Goal: Answer question/provide support

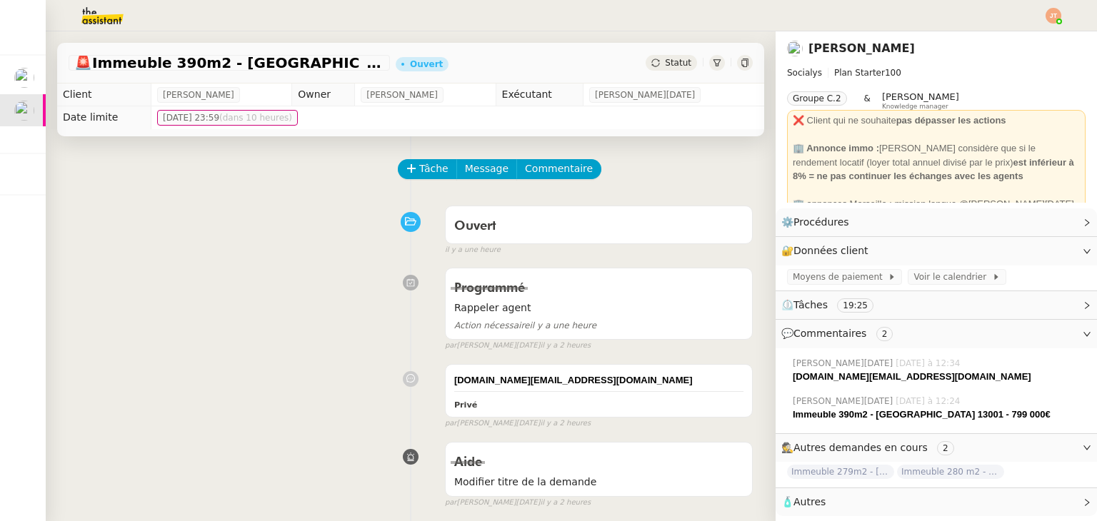
scroll to position [71, 0]
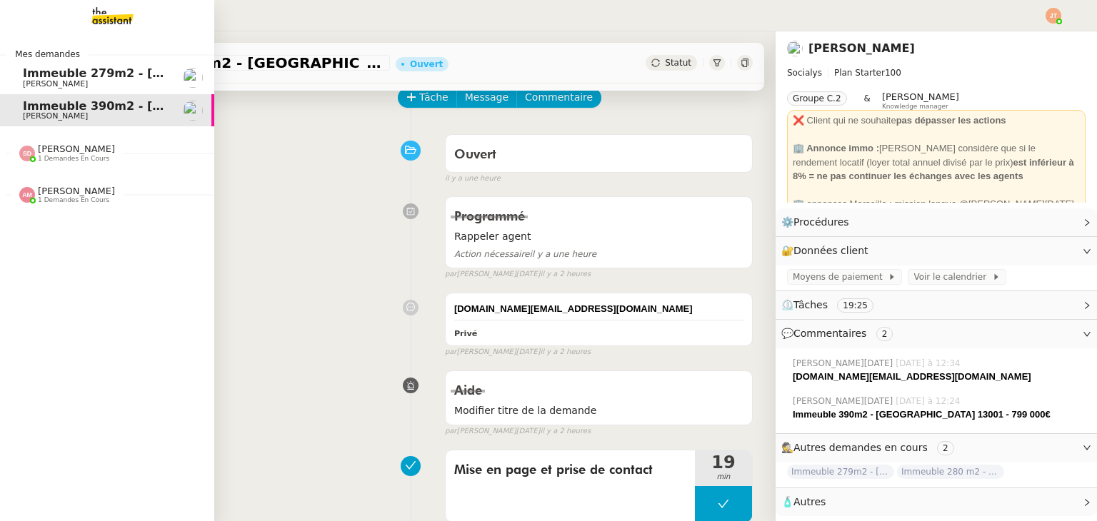
click at [49, 82] on span "[PERSON_NAME]" at bounding box center [55, 83] width 65 height 9
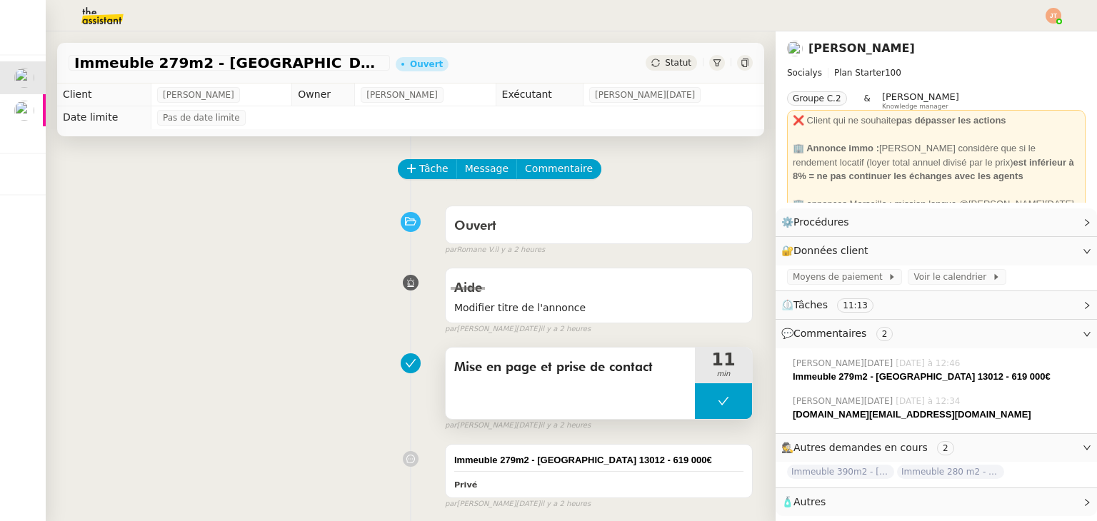
click at [696, 409] on button at bounding box center [723, 401] width 57 height 36
click at [703, 404] on icon at bounding box center [708, 401] width 11 height 11
click at [242, 315] on div "Aide Modifier titre de l'annonce false par [PERSON_NAME][DATE]. il y a 2 heures" at bounding box center [411, 298] width 684 height 74
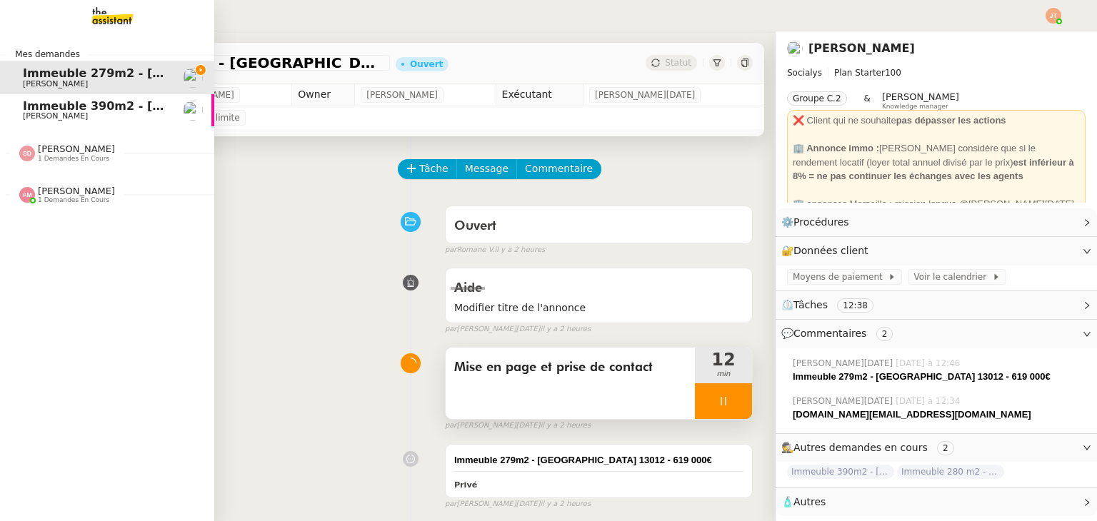
click at [54, 159] on span "1 demandes en cours" at bounding box center [73, 159] width 71 height 8
click at [62, 176] on span ""Création d'étiquettes Smart green Execution (réponses)" a été modifié récemmen…" at bounding box center [299, 181] width 553 height 14
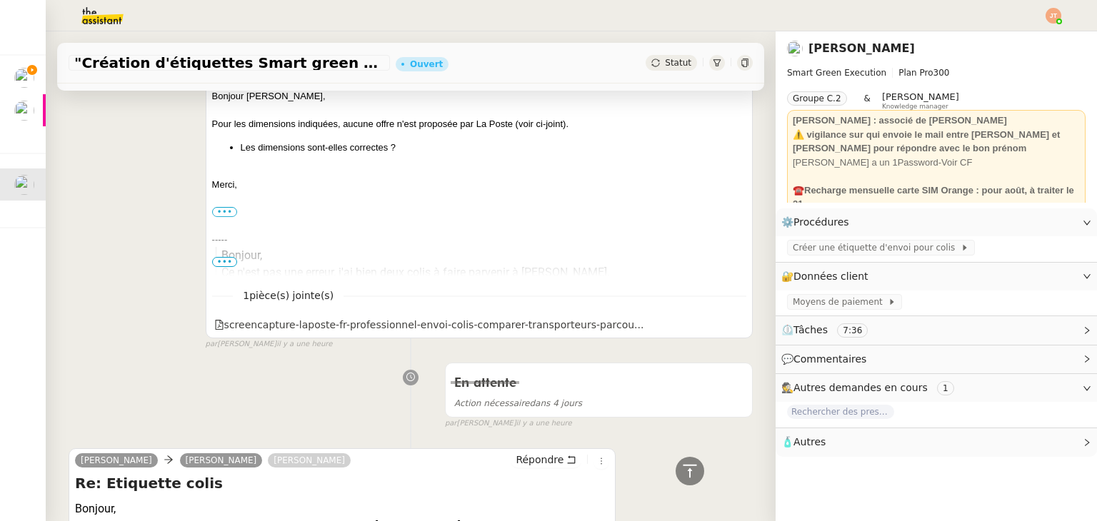
scroll to position [643, 0]
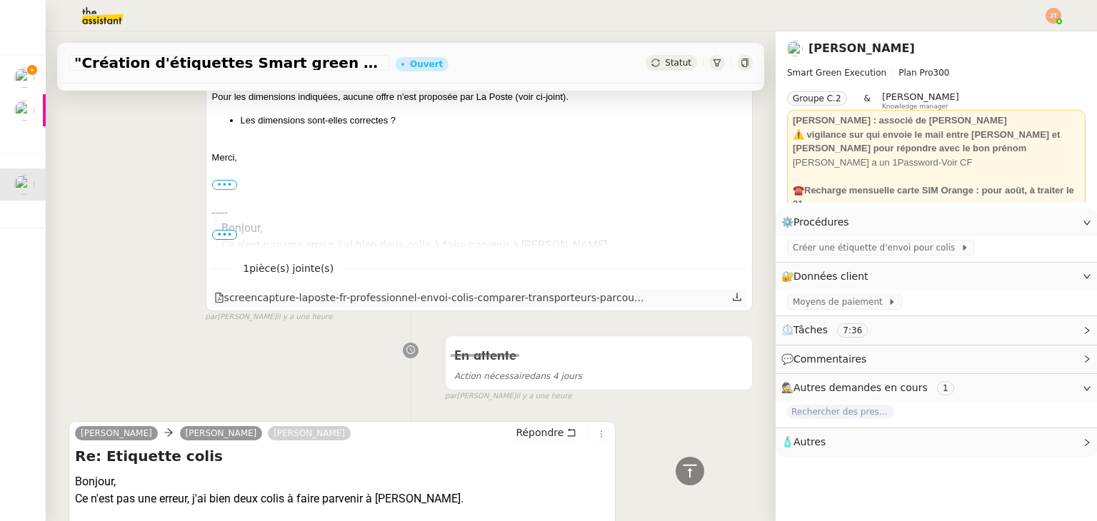
click at [733, 301] on icon at bounding box center [737, 297] width 9 height 8
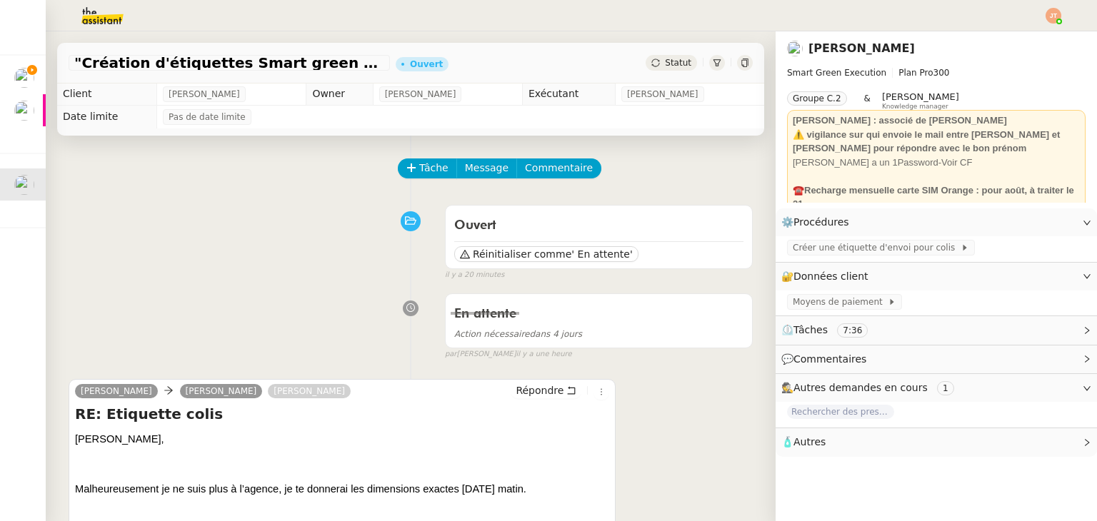
scroll to position [0, 0]
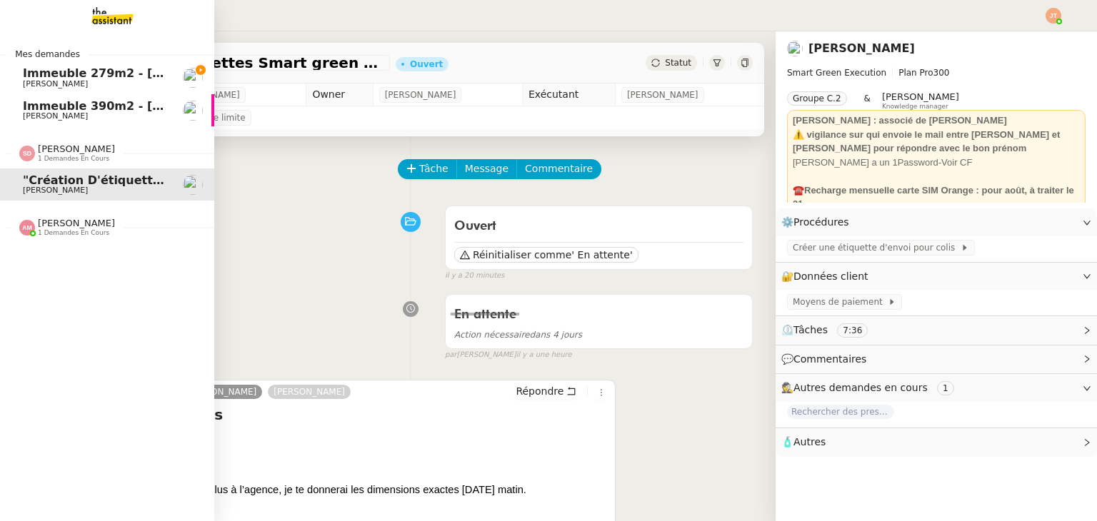
click at [51, 152] on span "[PERSON_NAME]" at bounding box center [76, 149] width 77 height 11
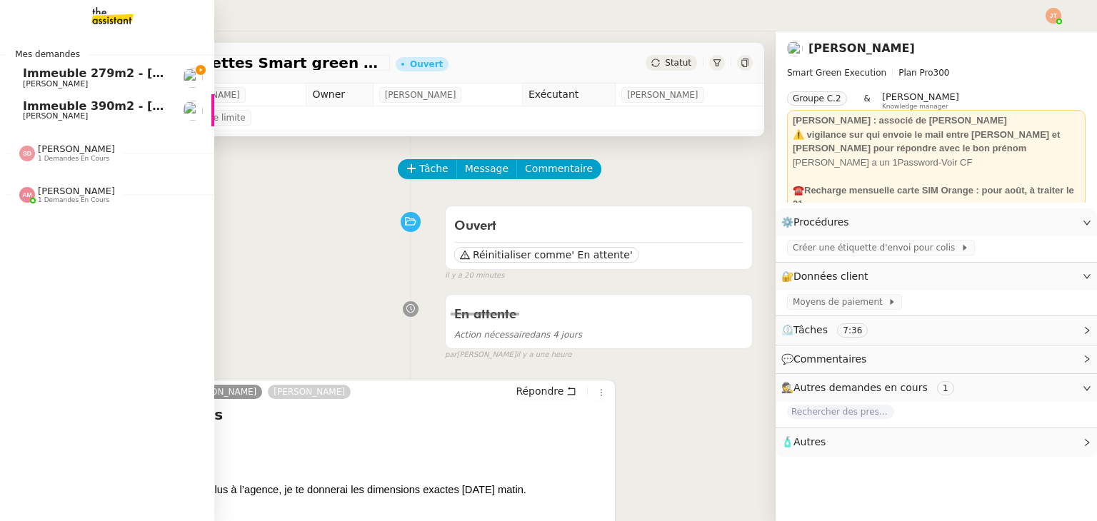
click at [138, 76] on span "Immeuble 279m2 - [GEOGRAPHIC_DATA] 13012 - 619 000€" at bounding box center [210, 73] width 374 height 14
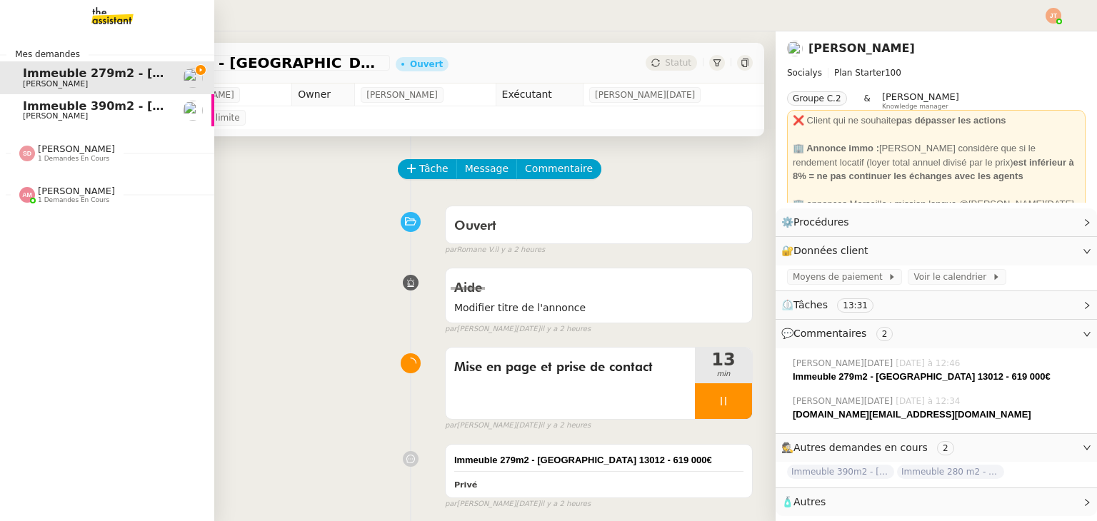
click at [49, 119] on span "[PERSON_NAME]" at bounding box center [55, 115] width 65 height 9
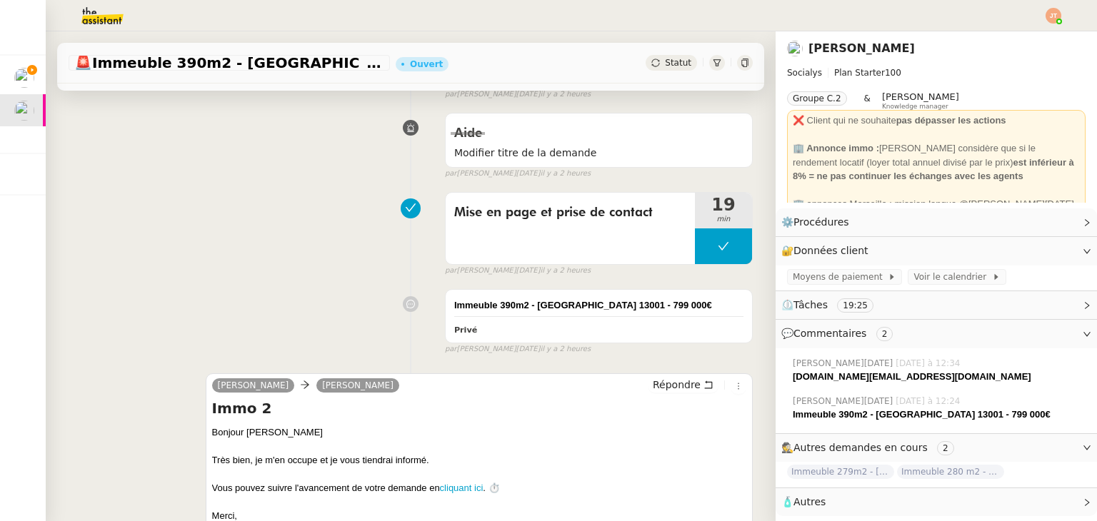
scroll to position [357, 0]
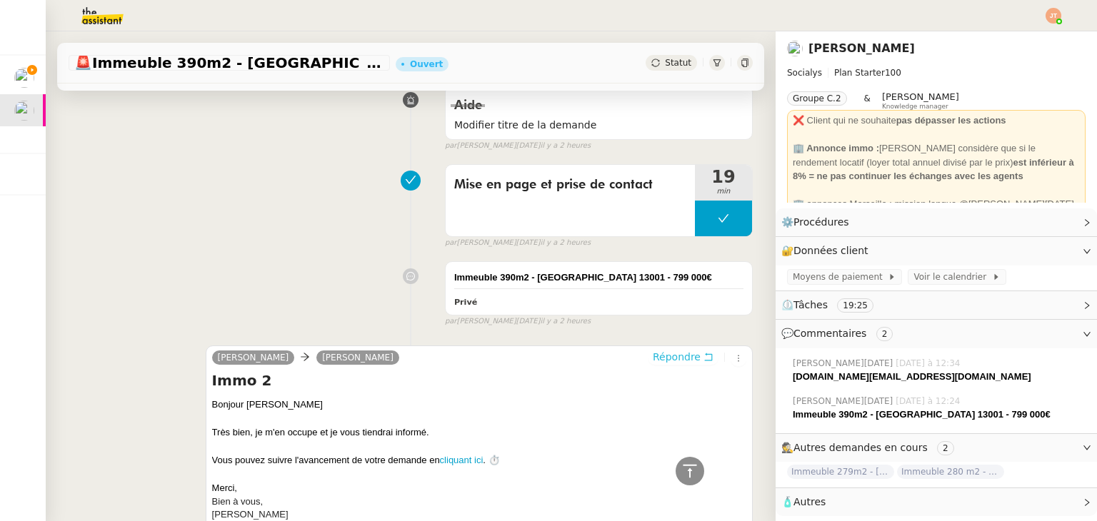
click at [660, 363] on span "Répondre" at bounding box center [677, 357] width 48 height 14
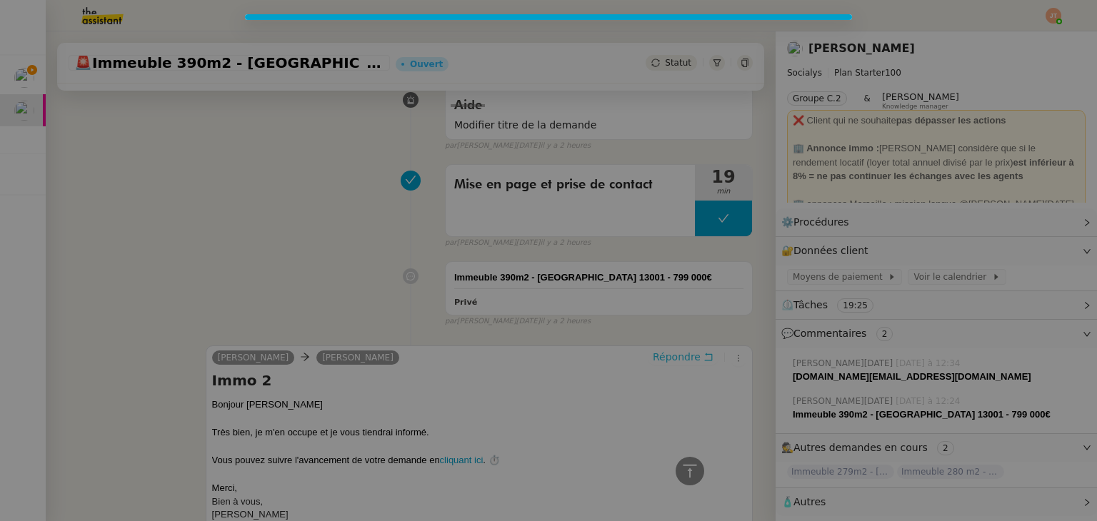
scroll to position [466, 0]
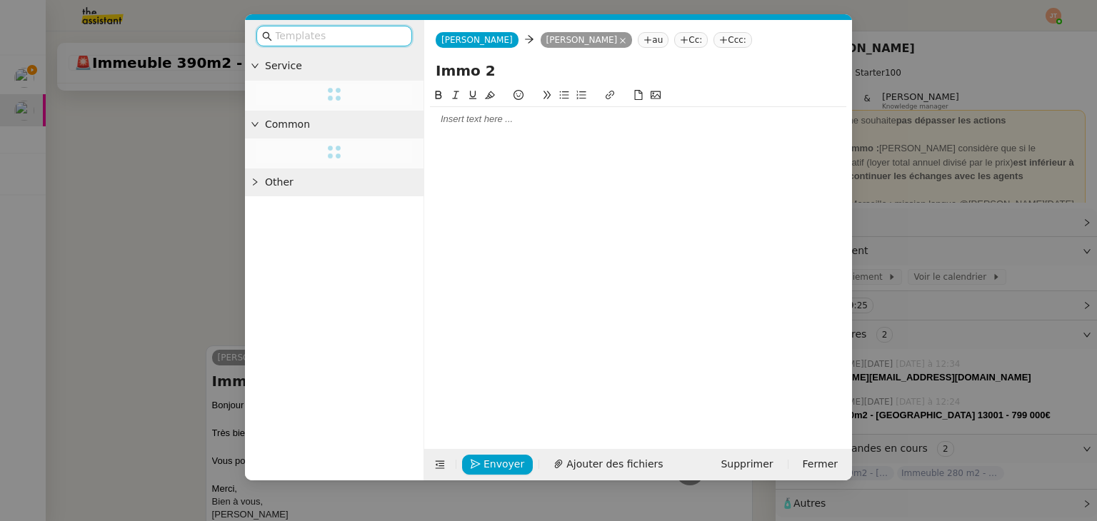
click at [489, 129] on div at bounding box center [638, 119] width 416 height 24
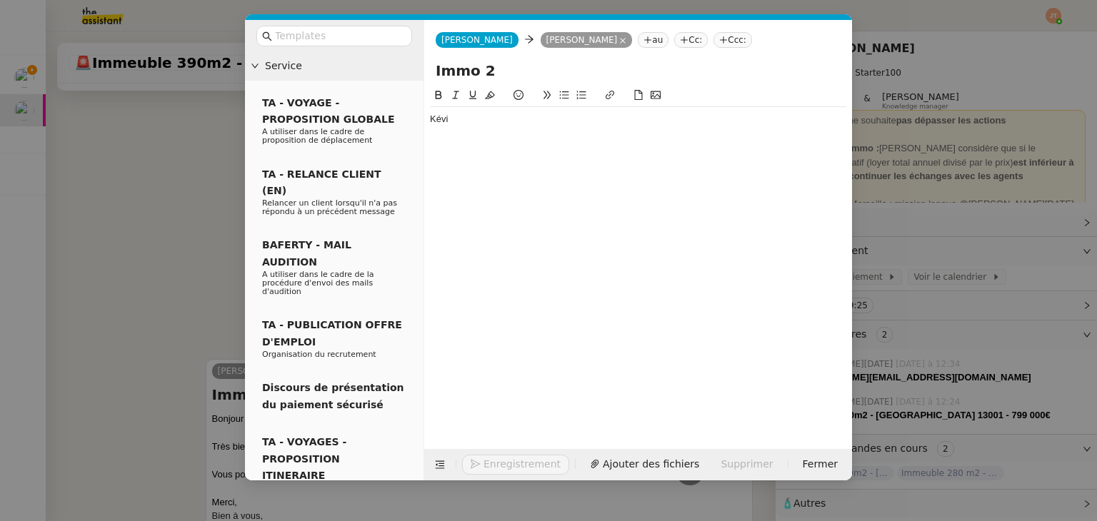
scroll to position [480, 0]
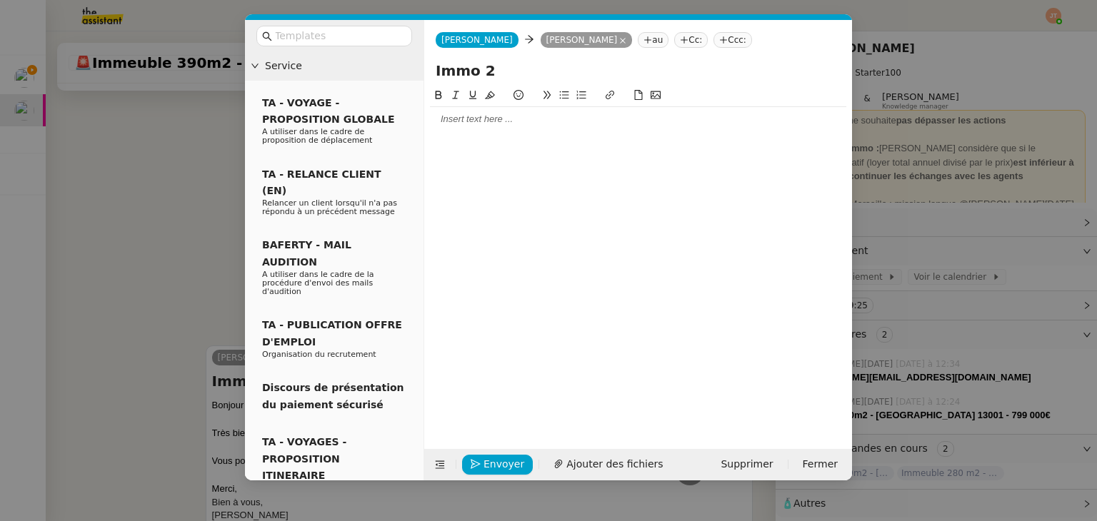
click at [46, 188] on nz-modal-container "Service TA - VOYAGE - PROPOSITION GLOBALE A utiliser dans le cadre de propositi…" at bounding box center [548, 260] width 1097 height 521
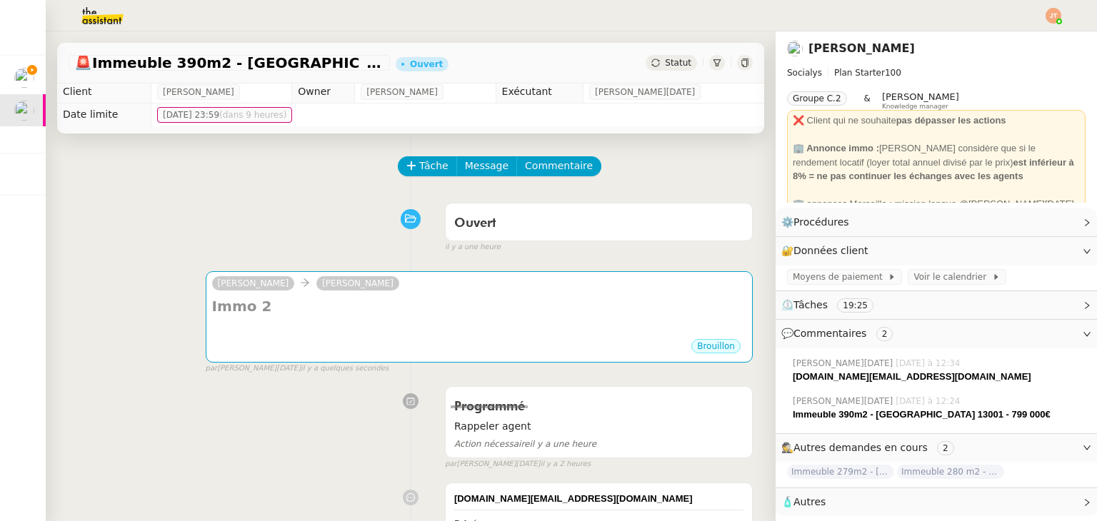
scroll to position [0, 0]
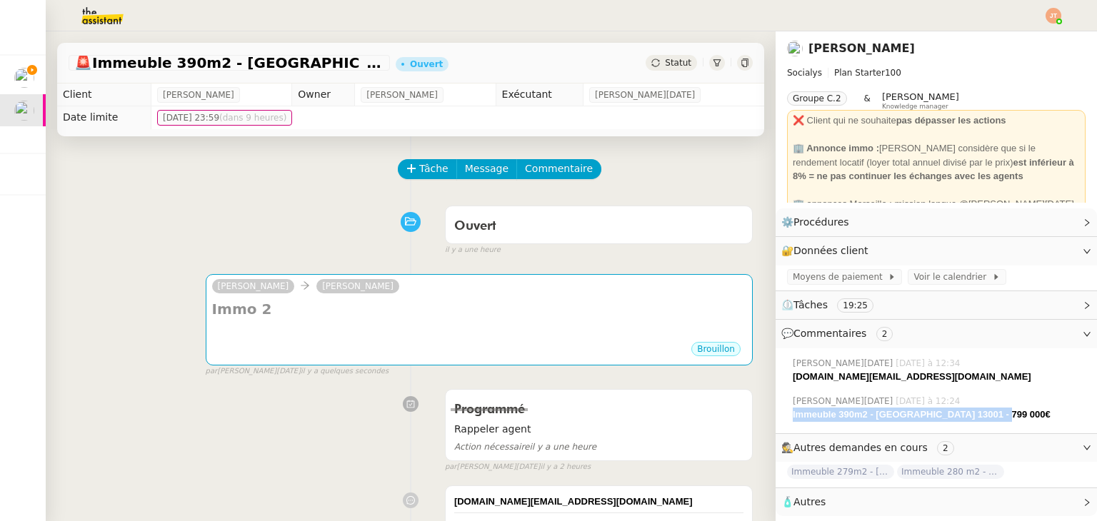
drag, startPoint x: 991, startPoint y: 416, endPoint x: 781, endPoint y: 413, distance: 210.0
click at [793, 413] on div "Immeuble 390m2 - [GEOGRAPHIC_DATA] 13001 - 799 000€" at bounding box center [939, 415] width 293 height 14
copy strong "Immeuble 390m2 - [GEOGRAPHIC_DATA] 13001 - 799 000€"
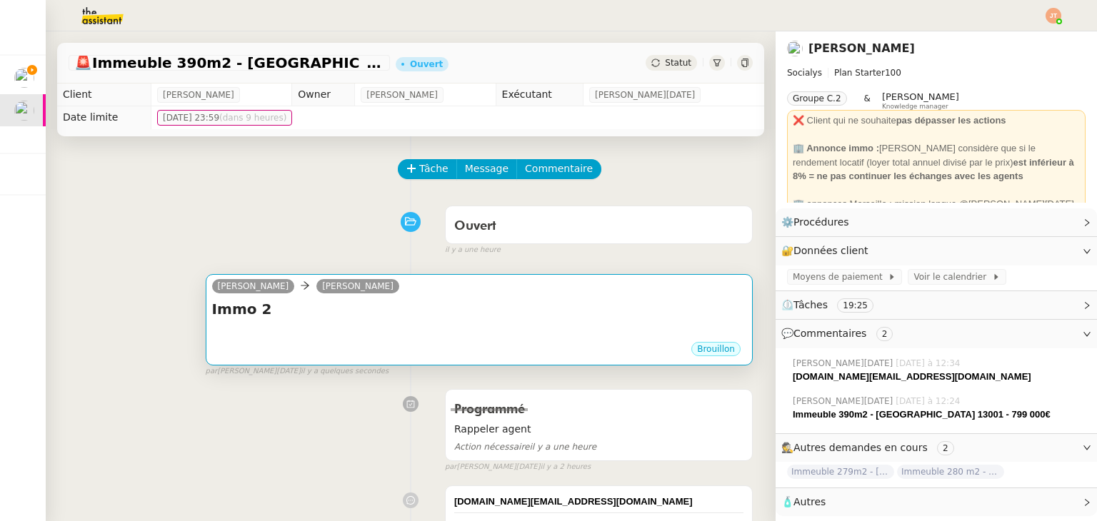
click at [394, 337] on div at bounding box center [479, 333] width 534 height 14
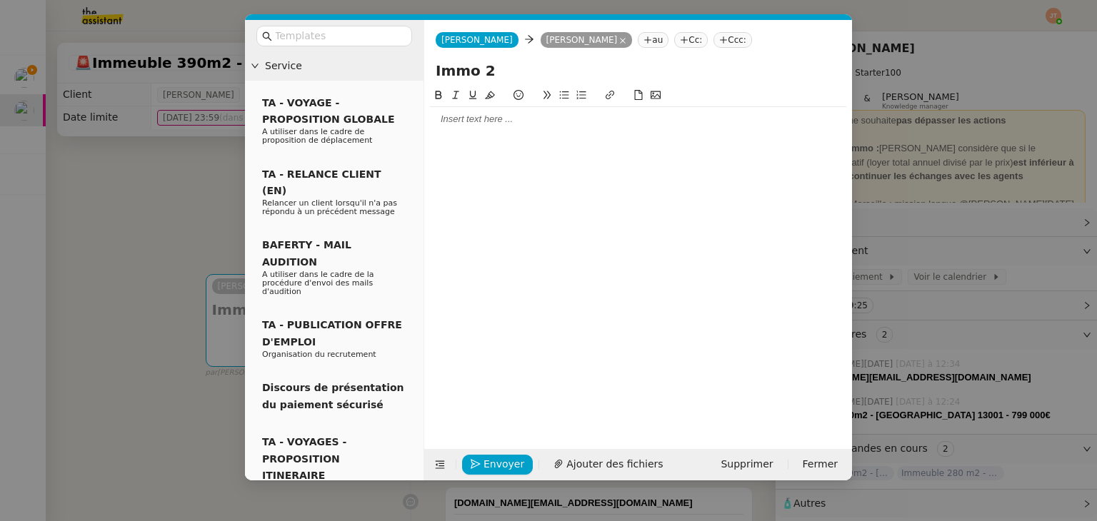
drag, startPoint x: 468, startPoint y: 69, endPoint x: 413, endPoint y: 69, distance: 55.0
click at [413, 69] on nz-layout "Service TA - VOYAGE - PROPOSITION GLOBALE A utiliser dans le cadre de propositi…" at bounding box center [548, 250] width 607 height 461
paste input "euble 390m2 - [GEOGRAPHIC_DATA] 13001 - 799 000€"
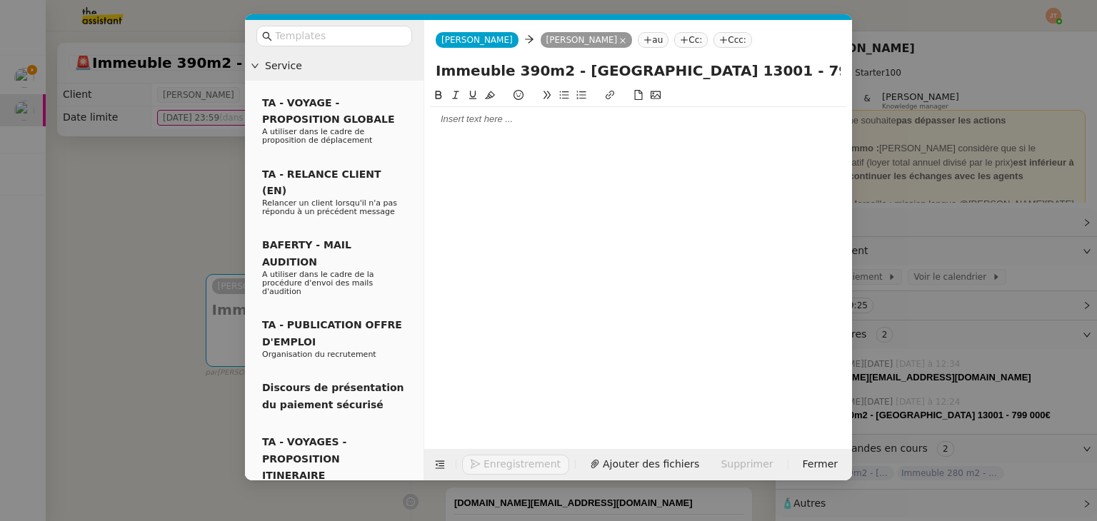
type input "Immeuble 390m2 - [GEOGRAPHIC_DATA] 13001 - 799 000€"
click at [124, 210] on nz-modal-container "Service TA - VOYAGE - PROPOSITION GLOBALE A utiliser dans le cadre de propositi…" at bounding box center [548, 260] width 1097 height 521
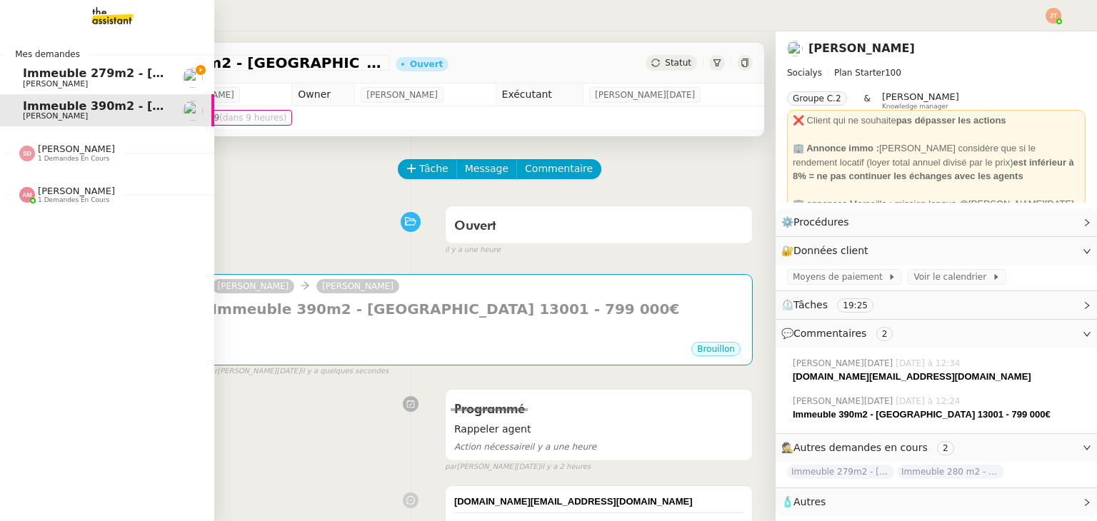
click at [46, 80] on span "[PERSON_NAME]" at bounding box center [55, 83] width 65 height 9
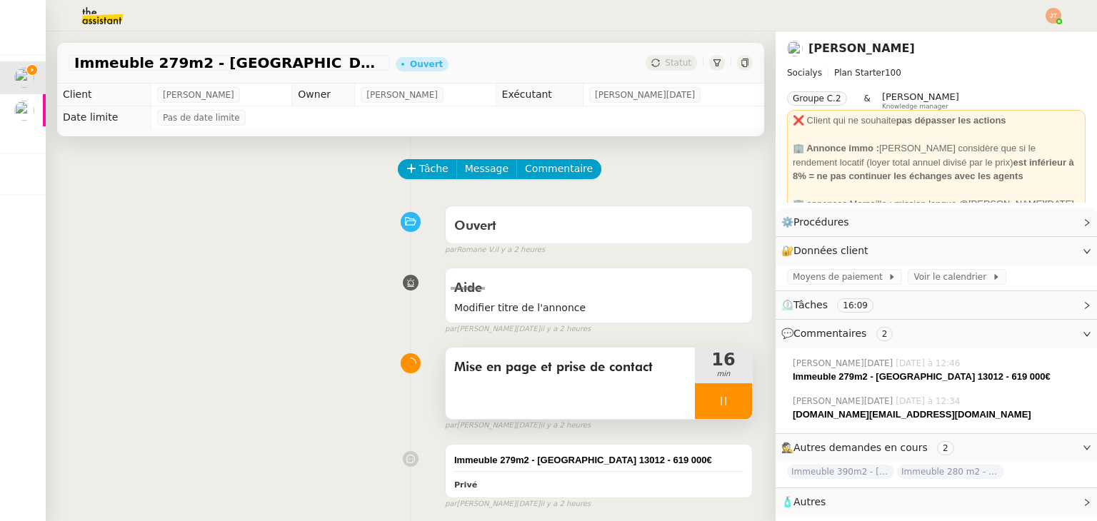
click at [718, 398] on icon at bounding box center [723, 401] width 11 height 11
click at [746, 401] on icon at bounding box center [751, 401] width 11 height 11
